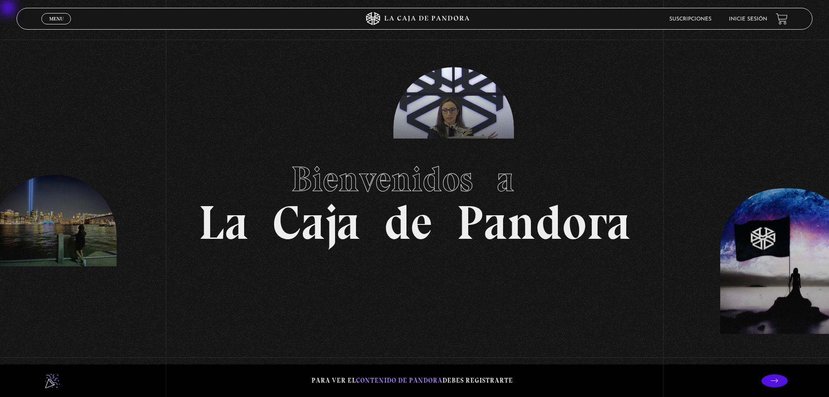
click at [56, 18] on span "Menu" at bounding box center [56, 18] width 14 height 5
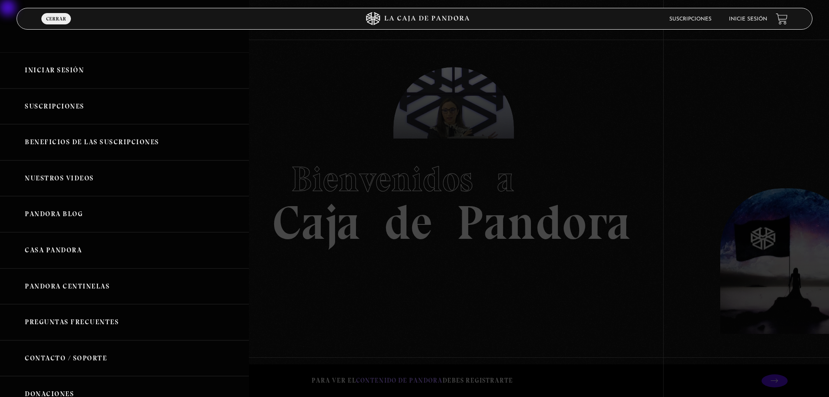
click at [86, 177] on link "Nuestros Videos" at bounding box center [124, 178] width 249 height 36
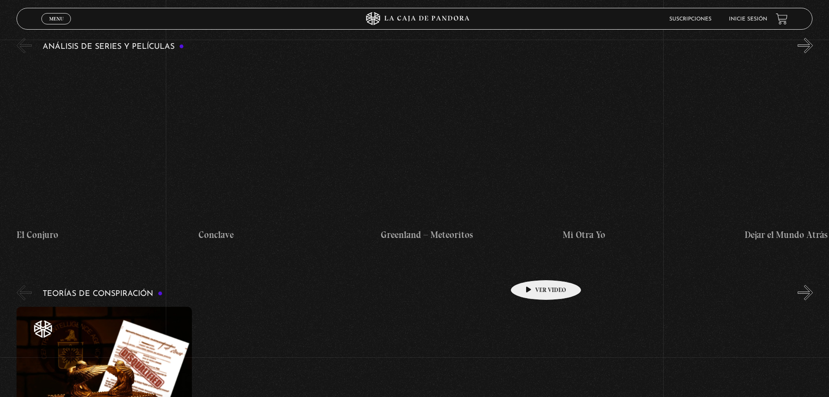
scroll to position [1350, 0]
